Goal: Transaction & Acquisition: Purchase product/service

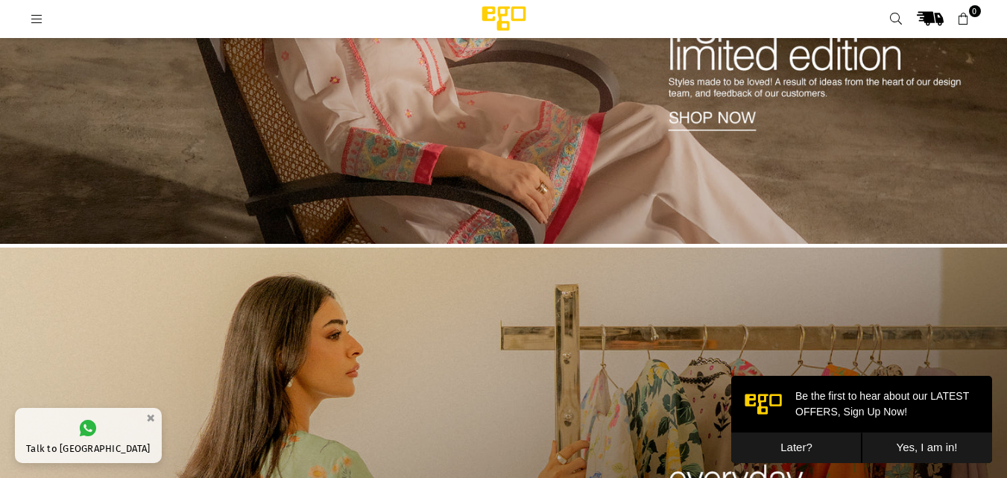
scroll to position [115, 0]
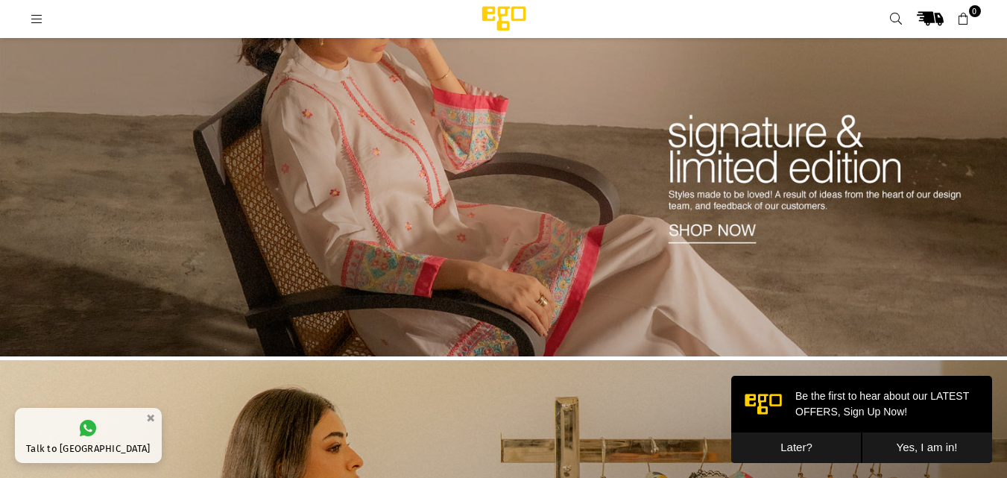
click at [38, 21] on icon at bounding box center [37, 19] width 13 height 13
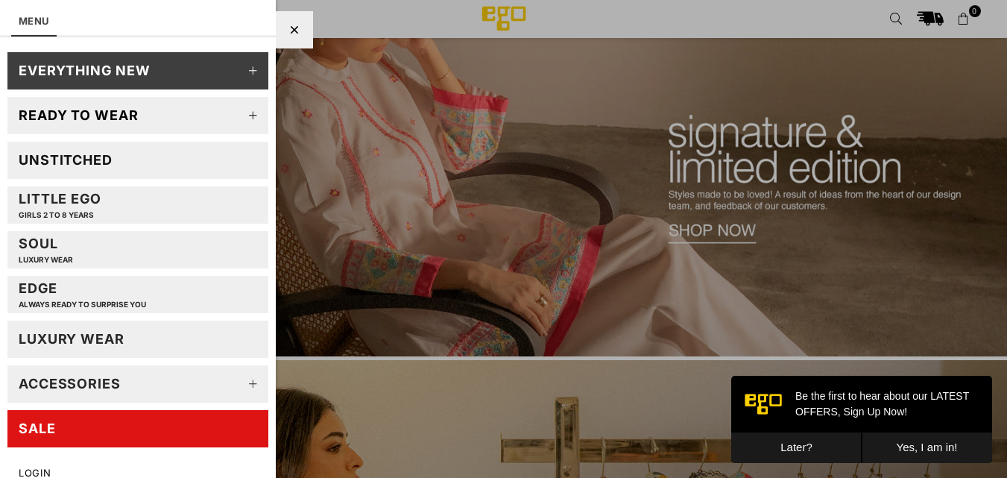
click at [65, 154] on div "Unstitched" at bounding box center [66, 159] width 94 height 17
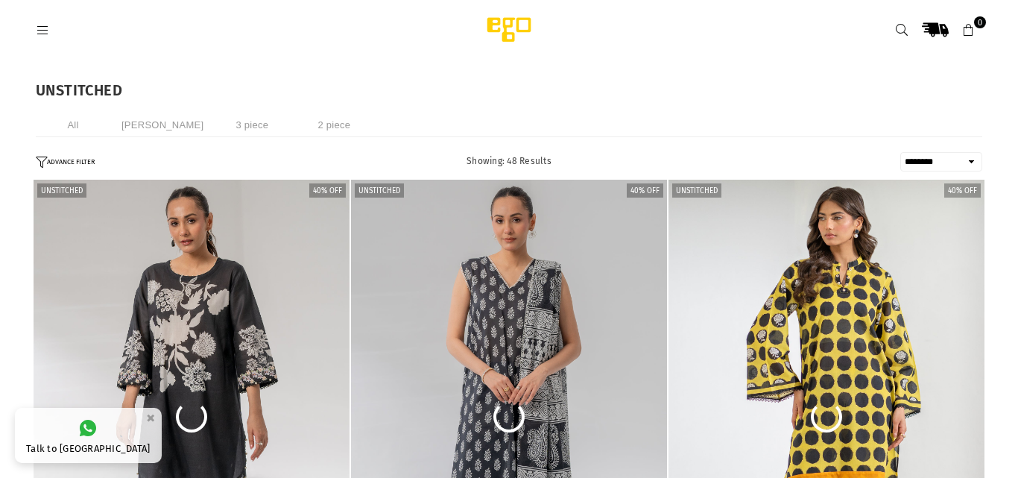
select select "******"
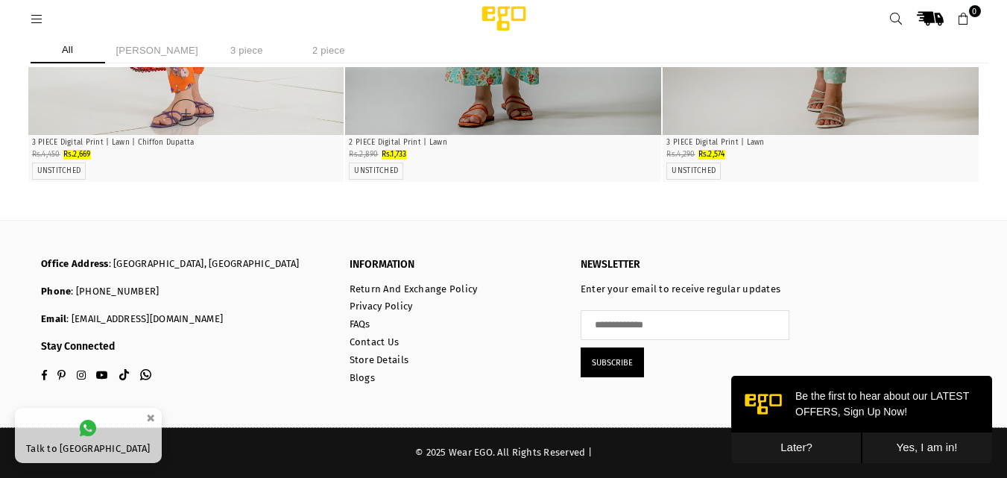
scroll to position [7691, 0]
click at [784, 438] on button "Later?" at bounding box center [796, 447] width 130 height 31
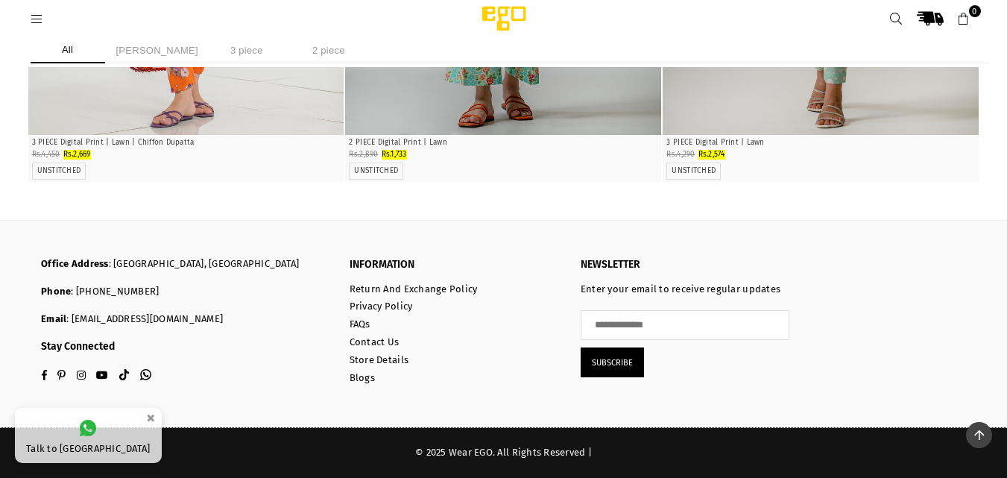
click at [45, 16] on link at bounding box center [37, 18] width 27 height 11
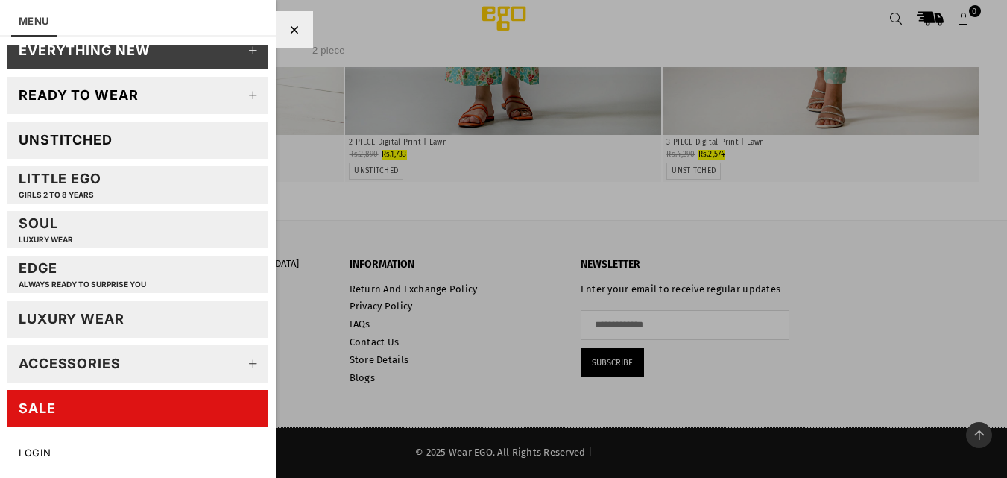
scroll to position [0, 0]
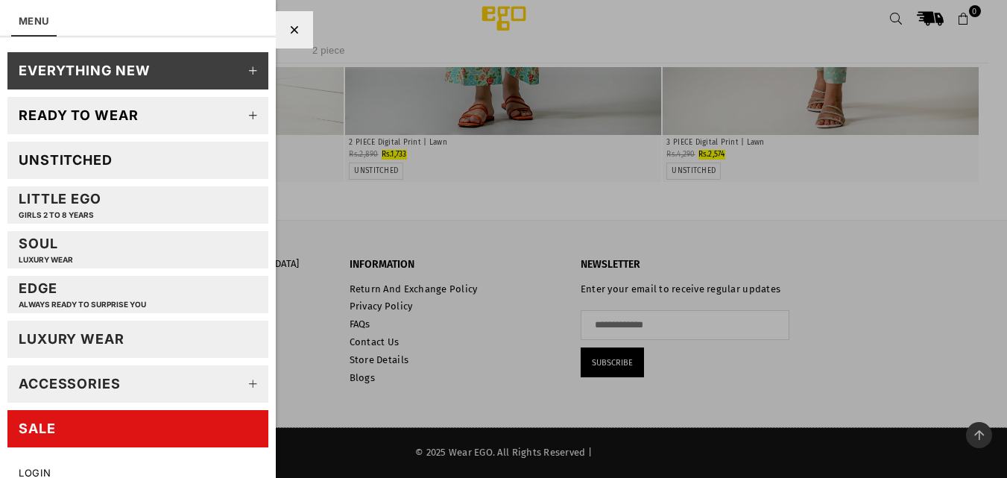
click at [153, 245] on link "Soul LUXURY WEAR" at bounding box center [137, 249] width 261 height 37
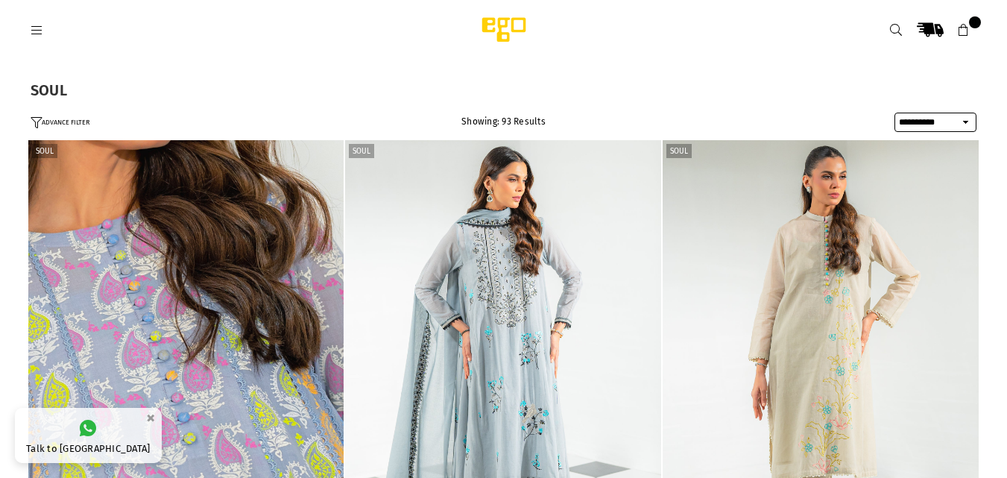
select select "**********"
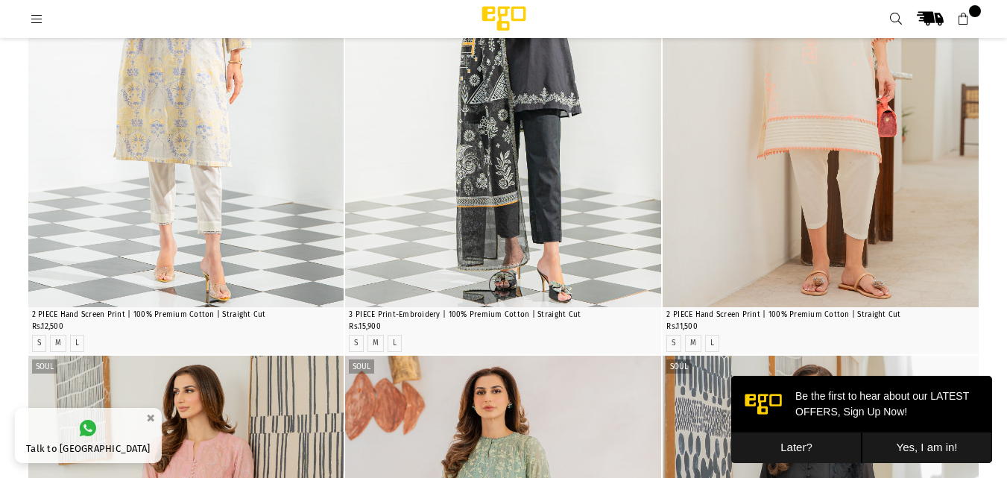
scroll to position [820, 0]
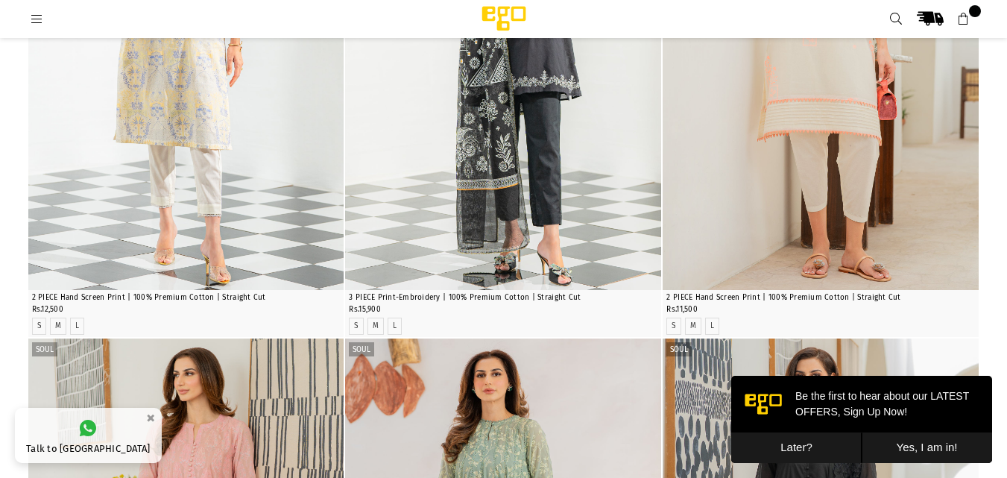
click at [816, 448] on button "Later?" at bounding box center [796, 447] width 130 height 31
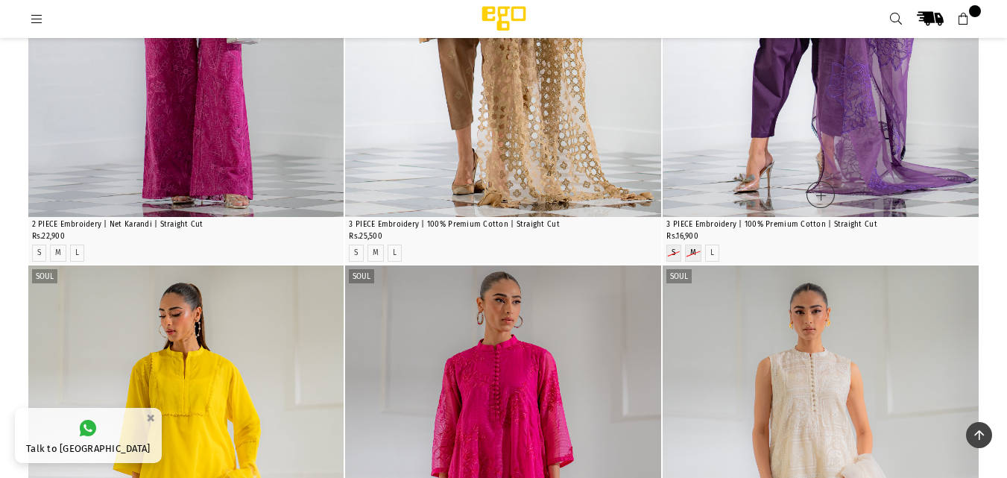
scroll to position [1416, 0]
